Goal: Task Accomplishment & Management: Manage account settings

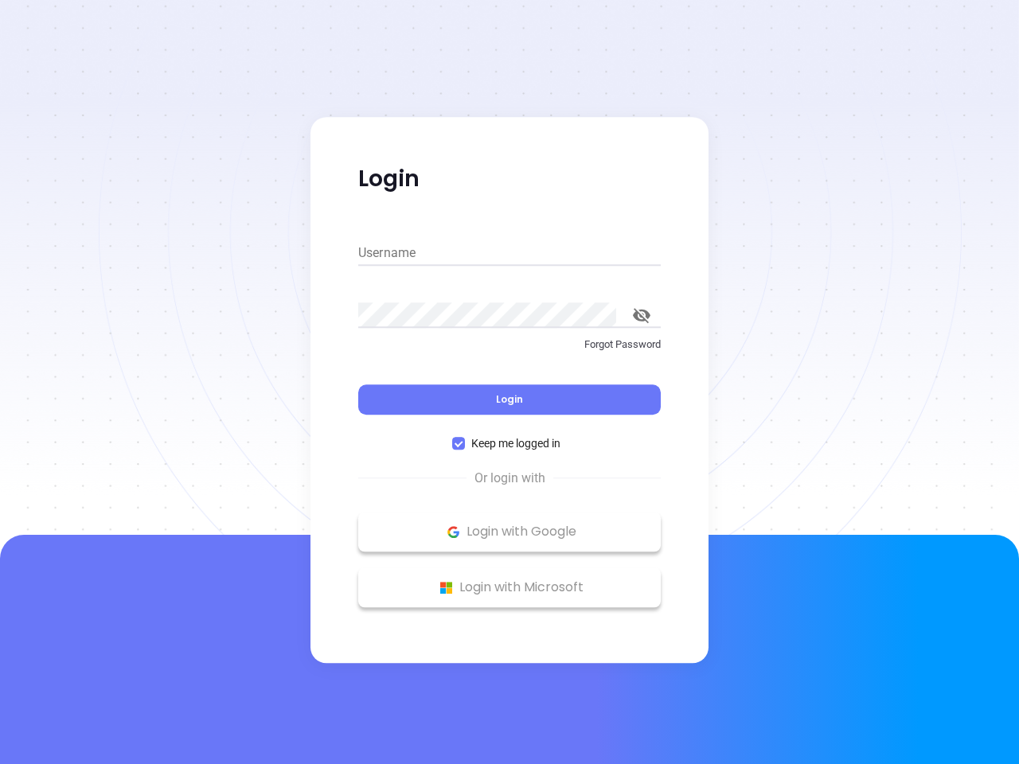
click at [510, 382] on div "Login" at bounding box center [509, 389] width 303 height 49
click at [510, 253] on input "Username" at bounding box center [509, 252] width 303 height 25
click at [642, 315] on icon "toggle password visibility" at bounding box center [642, 315] width 18 height 15
click at [510, 400] on span "Login" at bounding box center [509, 400] width 27 height 14
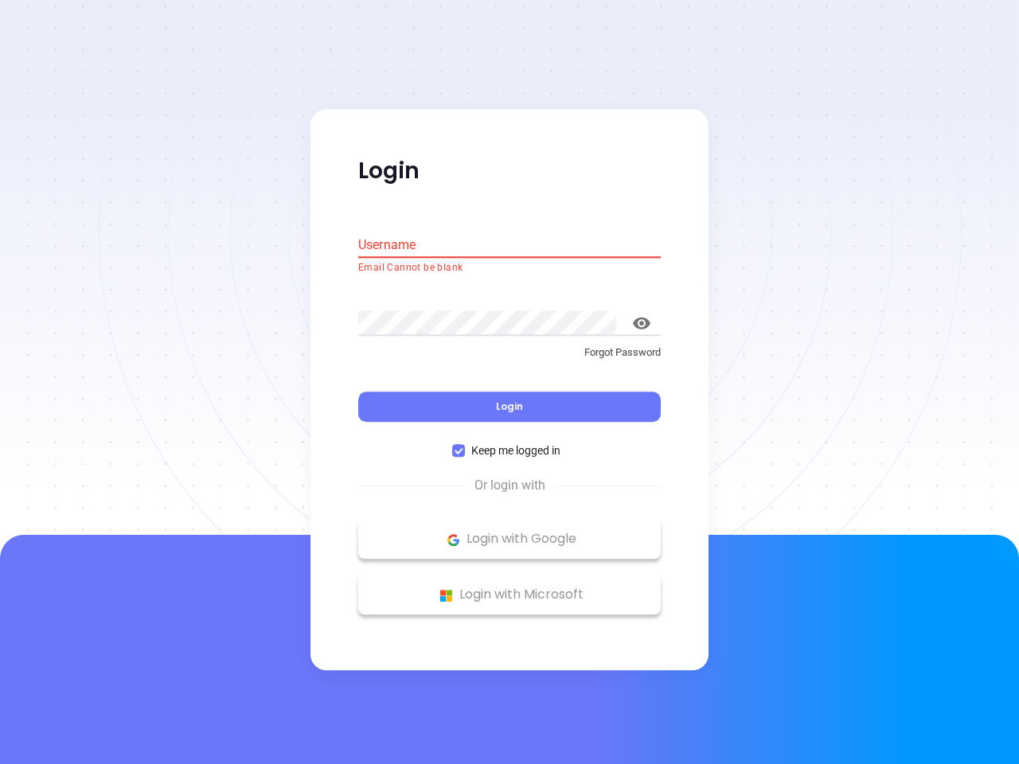
click at [510, 443] on span "Keep me logged in" at bounding box center [516, 452] width 102 height 18
click at [465, 445] on input "Keep me logged in" at bounding box center [458, 451] width 13 height 13
checkbox input "false"
click at [510, 532] on p "Login with Google" at bounding box center [509, 540] width 287 height 24
click at [510, 588] on p "Login with Microsoft" at bounding box center [509, 596] width 287 height 24
